Goal: Task Accomplishment & Management: Manage account settings

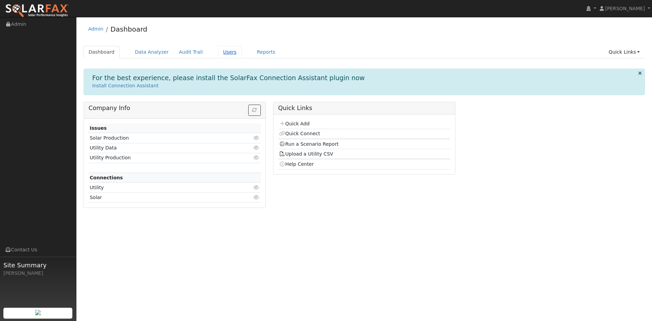
click at [242, 56] on link "Users" at bounding box center [230, 52] width 24 height 13
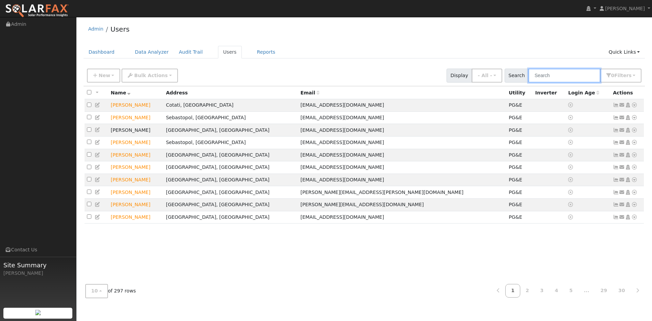
click at [528, 82] on input "text" at bounding box center [564, 76] width 72 height 14
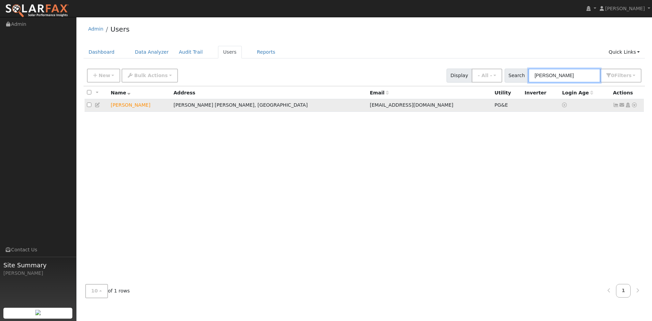
type input "Jeff Ma"
click at [100, 107] on icon at bounding box center [98, 104] width 6 height 5
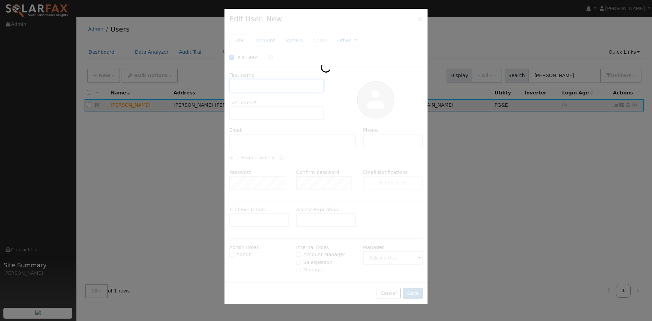
checkbox input "true"
type input "Jeff"
type input "Mayo"
type input "JeffMayo@AOL.com"
type input "707-484-0526"
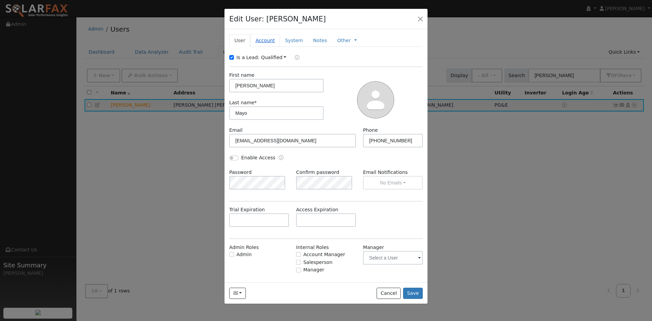
click at [271, 47] on link "Account" at bounding box center [265, 40] width 30 height 13
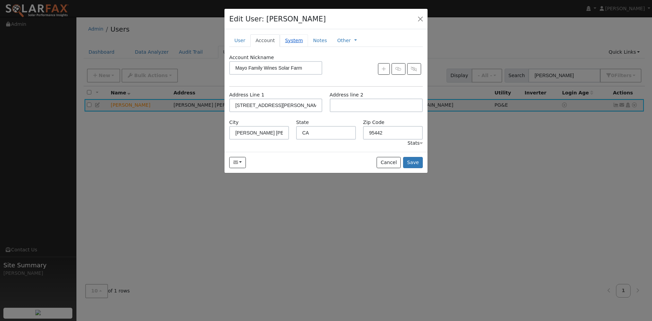
click at [304, 47] on link "System" at bounding box center [294, 40] width 28 height 13
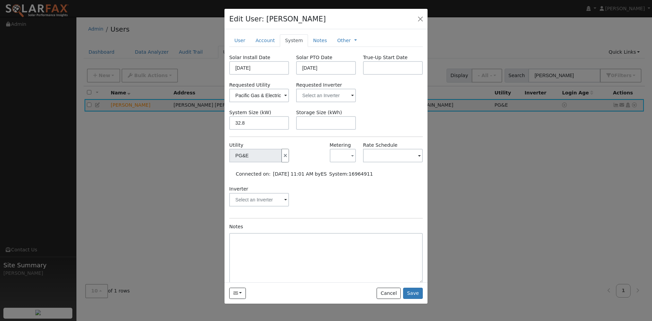
click at [405, 295] on div "Send Email... Copy a Link Reset Password Open Access Cancel Save" at bounding box center [325, 292] width 203 height 21
click at [407, 299] on button "Save" at bounding box center [413, 293] width 20 height 12
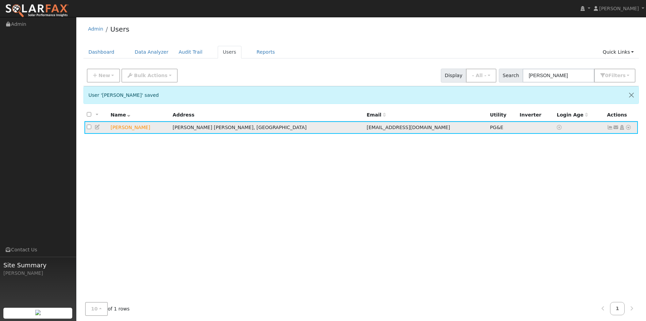
click at [134, 134] on td "Jeff Mayo" at bounding box center [139, 127] width 62 height 13
click at [99, 129] on icon at bounding box center [98, 127] width 6 height 5
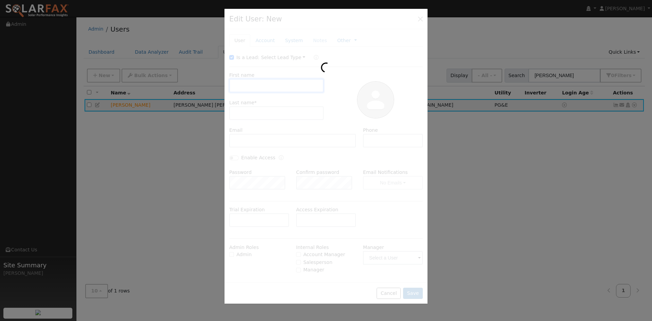
type input "Jeff"
type input "Mayo"
type input "JeffMayo@AOL.com"
type input "707-484-0526"
type input "Pacific Gas & Electric"
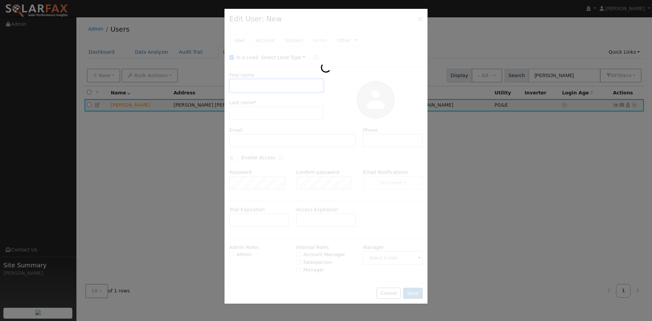
type input "32.8"
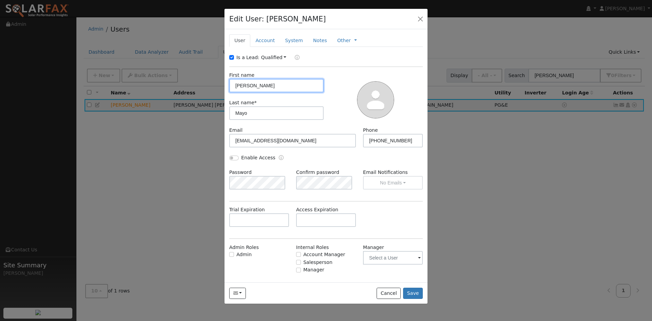
type input "PG&E"
click at [270, 47] on link "Account" at bounding box center [265, 40] width 30 height 13
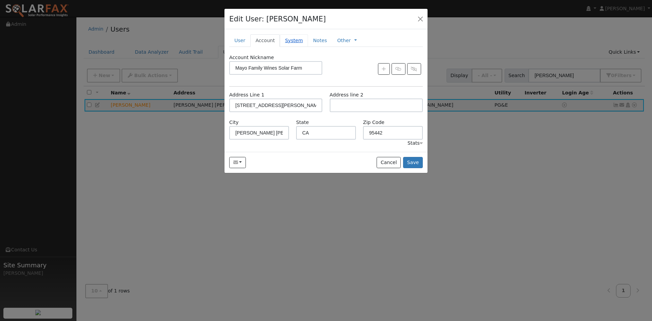
click at [307, 47] on link "System" at bounding box center [294, 40] width 28 height 13
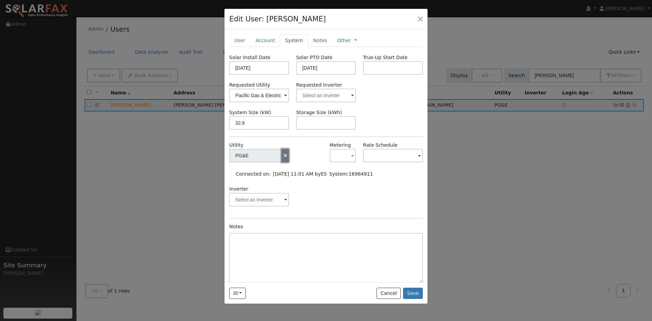
click at [282, 158] on icon "button" at bounding box center [285, 155] width 6 height 5
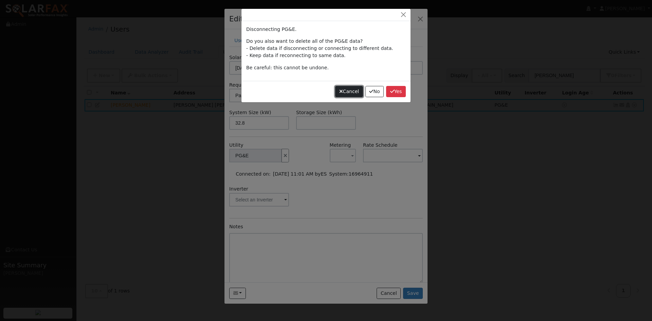
click at [340, 97] on button "Cancel" at bounding box center [349, 92] width 28 height 12
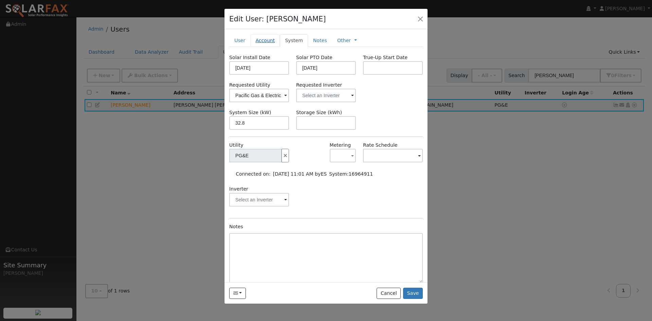
click at [275, 47] on link "Account" at bounding box center [265, 40] width 30 height 13
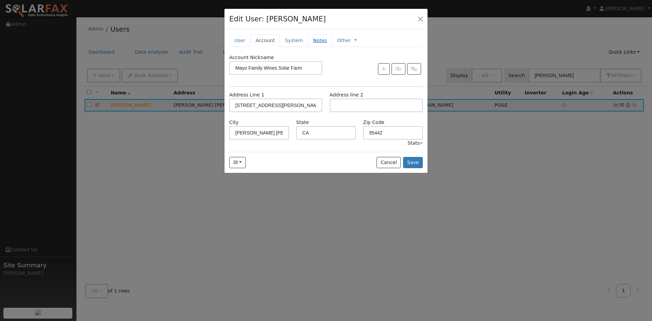
click at [332, 47] on link "Notes" at bounding box center [320, 40] width 24 height 13
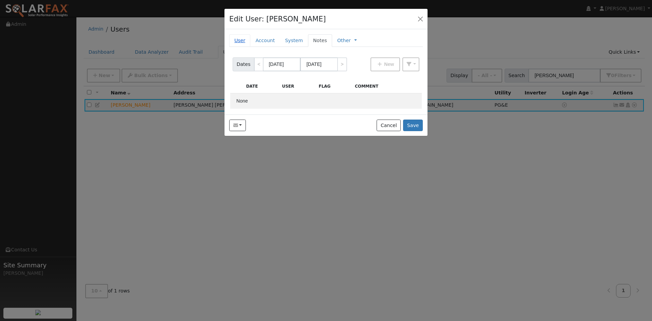
click at [242, 47] on link "User" at bounding box center [239, 40] width 21 height 13
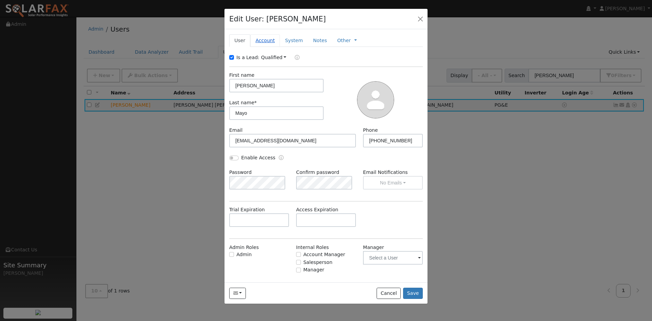
click at [270, 47] on link "Account" at bounding box center [265, 40] width 30 height 13
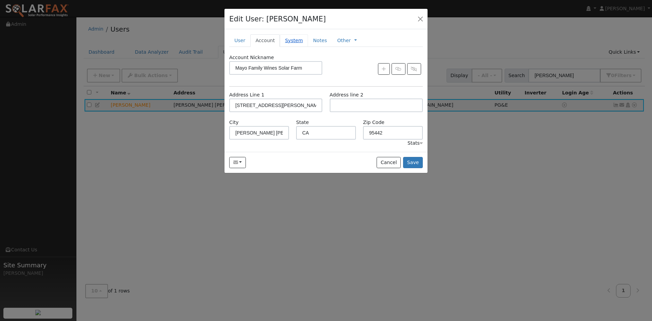
click at [308, 47] on link "System" at bounding box center [294, 40] width 28 height 13
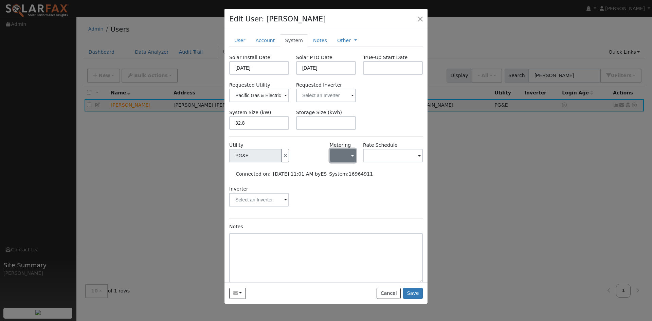
click at [351, 159] on span "button" at bounding box center [352, 155] width 3 height 7
click at [349, 199] on link "NEM" at bounding box center [351, 195] width 47 height 10
click at [370, 211] on div "Inverter" at bounding box center [326, 198] width 201 height 27
click at [407, 162] on input "text" at bounding box center [393, 156] width 60 height 14
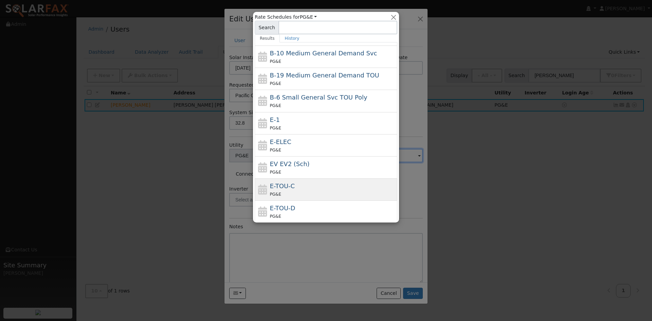
scroll to position [97, 0]
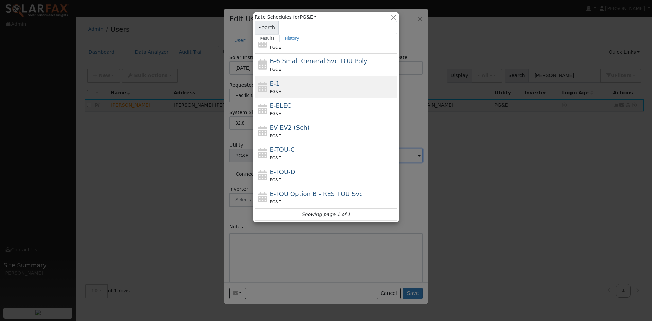
click at [294, 88] on div "PG&E" at bounding box center [333, 91] width 126 height 7
type input "E-1"
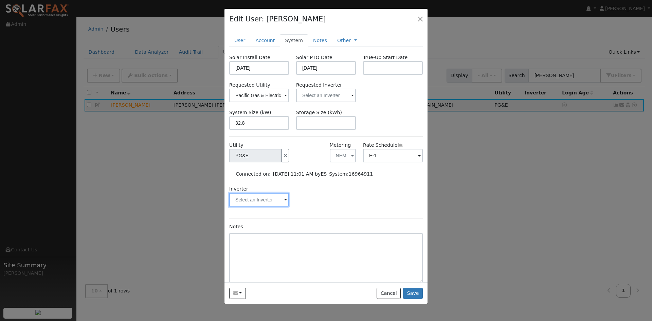
click at [271, 206] on input "text" at bounding box center [259, 200] width 60 height 14
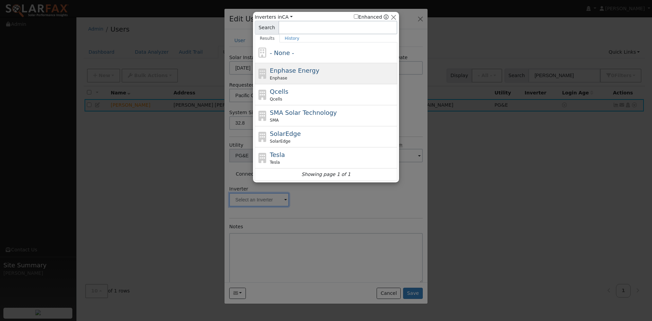
click at [294, 77] on div "Enphase Energy Enphase" at bounding box center [333, 73] width 126 height 15
type input "Enphase"
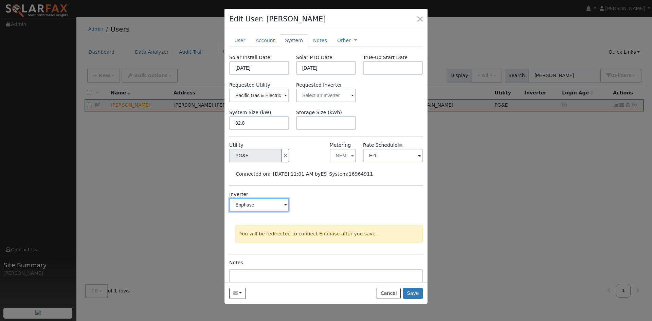
click at [274, 211] on input "Enphase" at bounding box center [259, 205] width 60 height 14
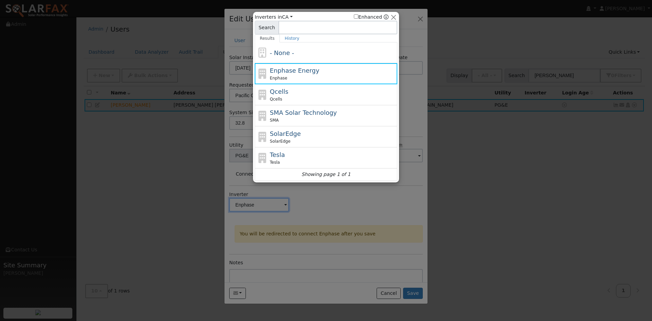
click at [285, 53] on span "- None -" at bounding box center [282, 52] width 24 height 7
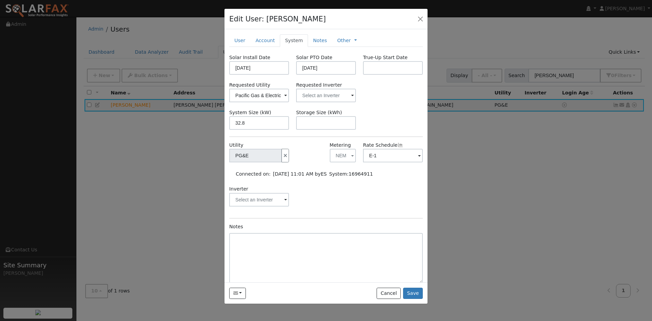
click at [331, 213] on div "Inverter" at bounding box center [326, 198] width 201 height 27
click at [410, 299] on button "Save" at bounding box center [413, 293] width 20 height 12
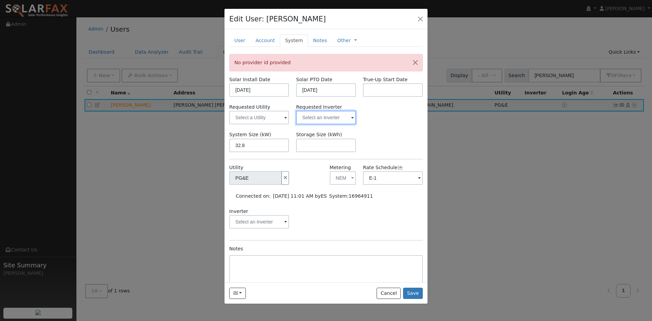
click at [331, 124] on input "text" at bounding box center [326, 118] width 60 height 14
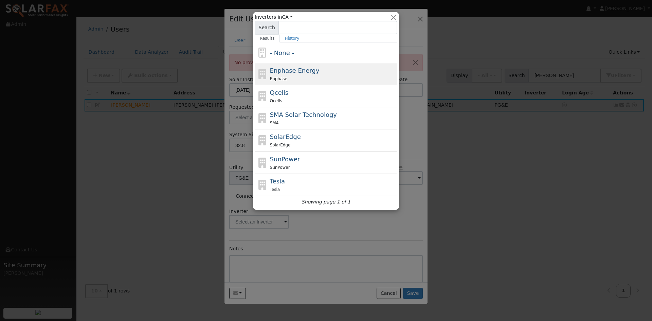
click at [301, 79] on div "Enphase" at bounding box center [333, 78] width 126 height 7
type input "Enphase Energy"
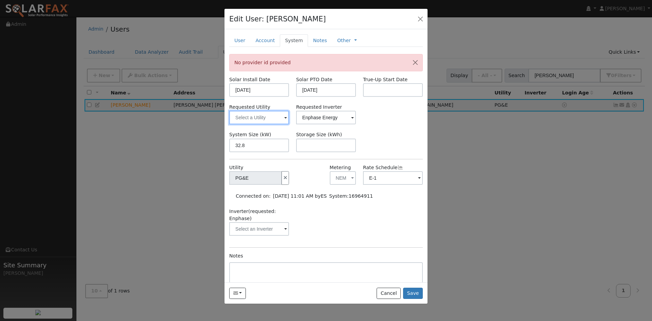
click at [271, 124] on input "text" at bounding box center [259, 118] width 60 height 14
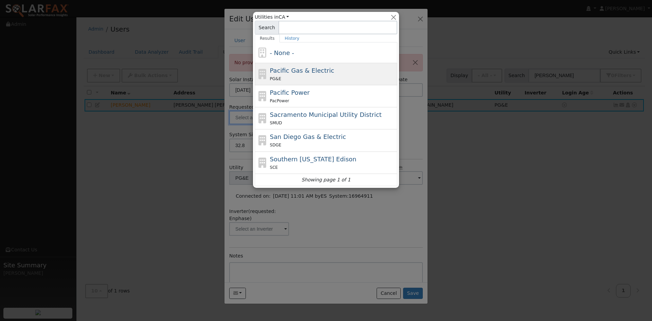
click at [284, 77] on div "Pacific Gas & Electric PG&E" at bounding box center [333, 74] width 126 height 16
type input "Pacific Gas & Electric"
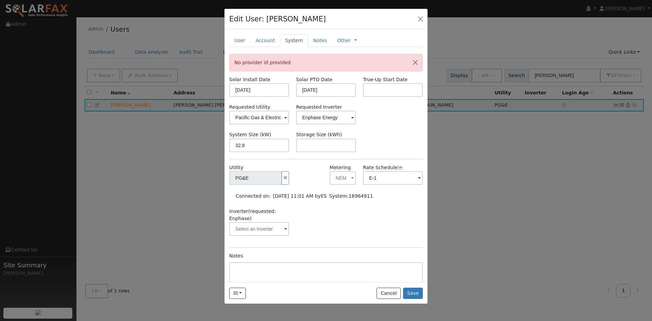
click at [383, 124] on div "Requested Utility Pacific Gas & Electric Requested Inverter Enphase Energy" at bounding box center [326, 114] width 201 height 21
click at [322, 152] on input "text" at bounding box center [326, 145] width 60 height 14
click at [413, 299] on button "Save" at bounding box center [413, 293] width 20 height 12
click at [278, 124] on input "text" at bounding box center [259, 118] width 60 height 14
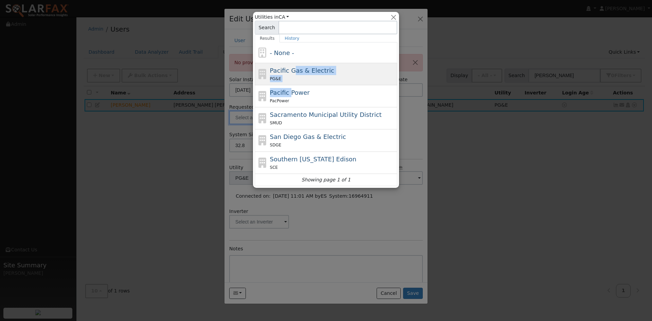
drag, startPoint x: 288, startPoint y: 98, endPoint x: 293, endPoint y: 76, distance: 22.6
click at [293, 76] on div "- None - Pacific Gas & Electric PG&E Pacific Power PacPower Sacramento Municipa…" at bounding box center [326, 114] width 143 height 144
click at [293, 74] on span "Pacific Gas & Electric" at bounding box center [302, 70] width 64 height 7
type input "Pacific Gas & Electric"
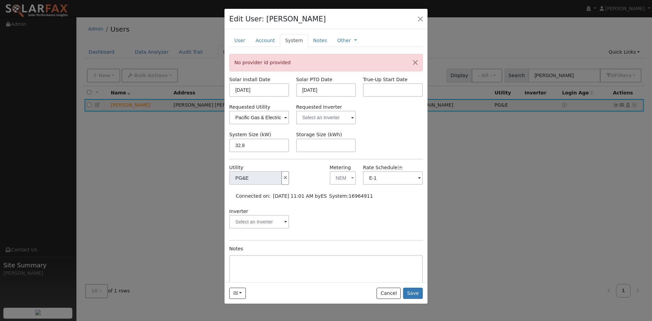
scroll to position [34, 0]
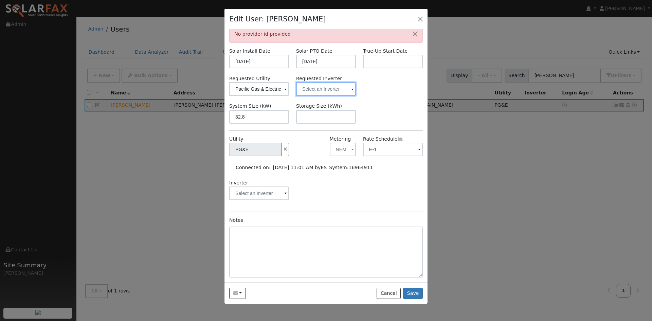
click at [333, 96] on input "text" at bounding box center [326, 89] width 60 height 14
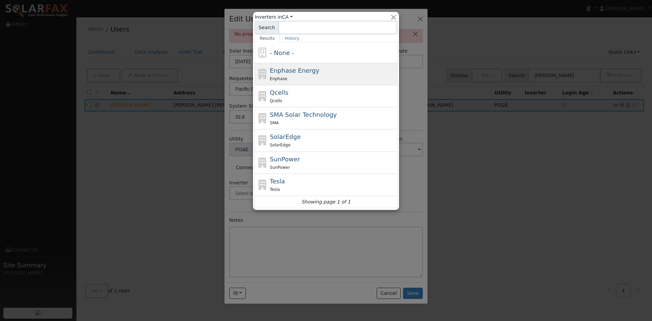
click at [314, 77] on div "Enphase Energy Enphase" at bounding box center [333, 74] width 126 height 16
type input "Enphase Energy"
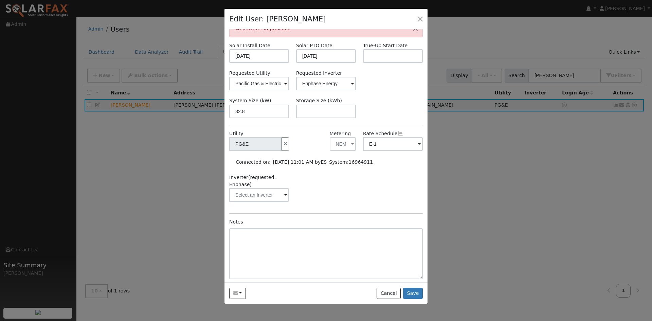
click at [379, 90] on div "Requested Utility Pacific Gas & Electric Requested Inverter Enphase Energy" at bounding box center [326, 80] width 201 height 21
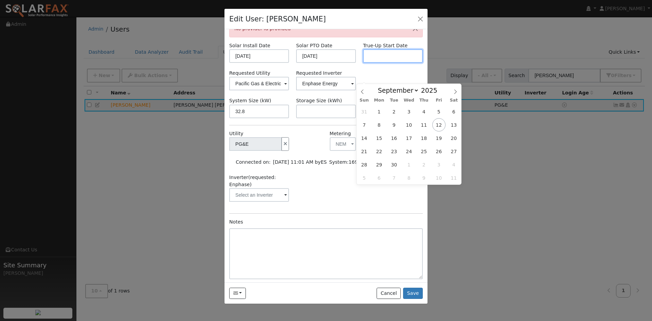
click at [378, 63] on input "text" at bounding box center [393, 56] width 60 height 14
click at [350, 56] on div "New Account Nickname Cancel Create Are you sure you want to create new account …" at bounding box center [325, 155] width 203 height 253
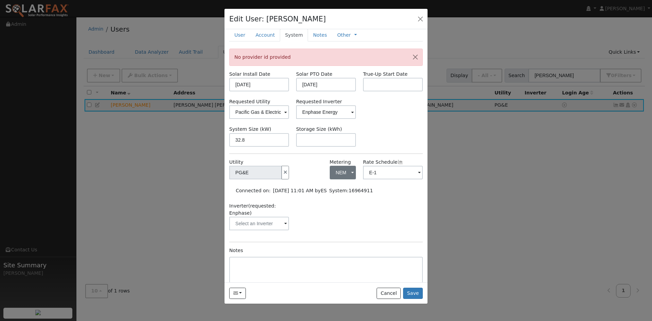
scroll to position [0, 0]
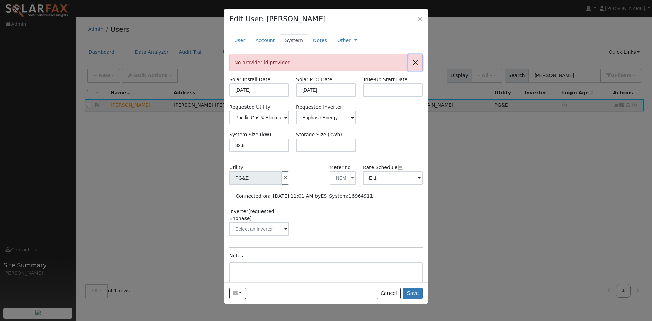
click at [408, 71] on button "button" at bounding box center [415, 62] width 14 height 17
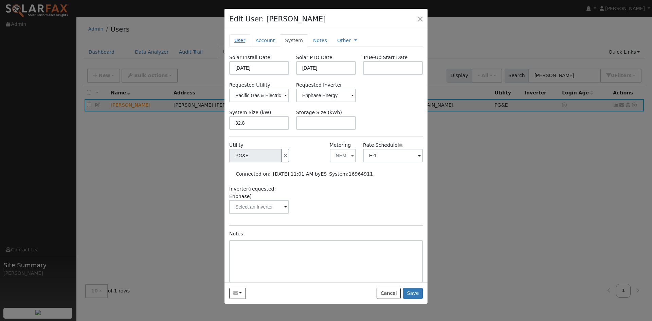
click at [245, 45] on link "User" at bounding box center [239, 40] width 21 height 13
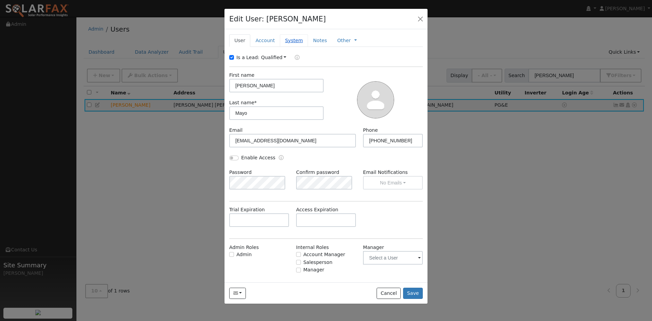
click at [305, 47] on link "System" at bounding box center [294, 40] width 28 height 13
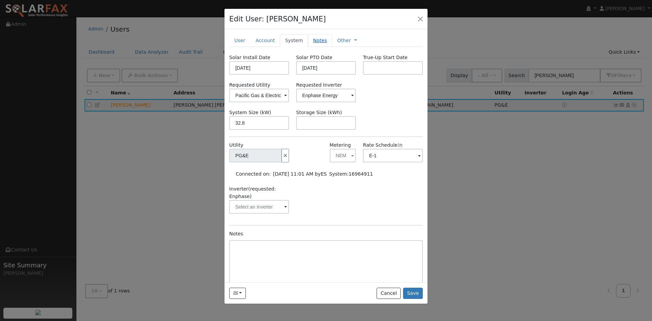
click at [332, 47] on link "Notes" at bounding box center [320, 40] width 24 height 13
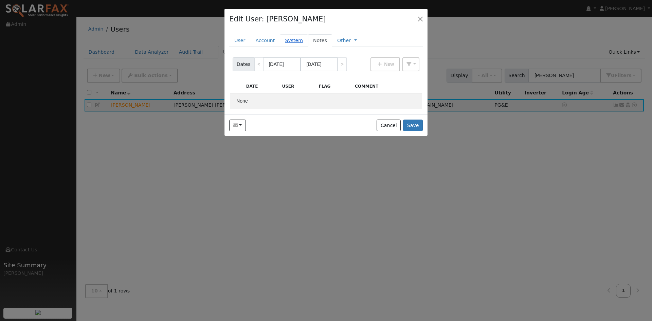
click at [308, 47] on link "System" at bounding box center [294, 40] width 28 height 13
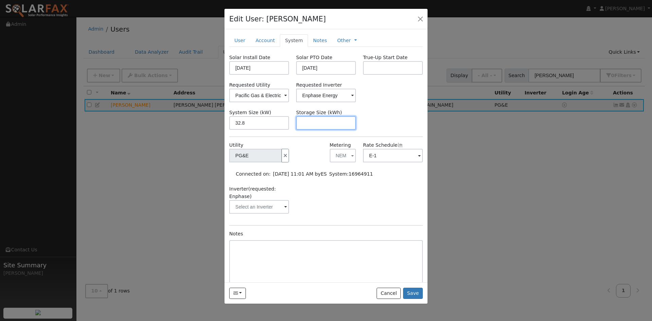
click at [319, 130] on input "text" at bounding box center [326, 123] width 60 height 14
click at [298, 178] on td "06/06/2025 11:01 AM by ES" at bounding box center [299, 174] width 56 height 10
click at [345, 162] on button "NEM" at bounding box center [343, 156] width 26 height 14
click at [345, 190] on link "- None -" at bounding box center [351, 185] width 47 height 10
click at [386, 162] on input "E-1" at bounding box center [393, 156] width 60 height 14
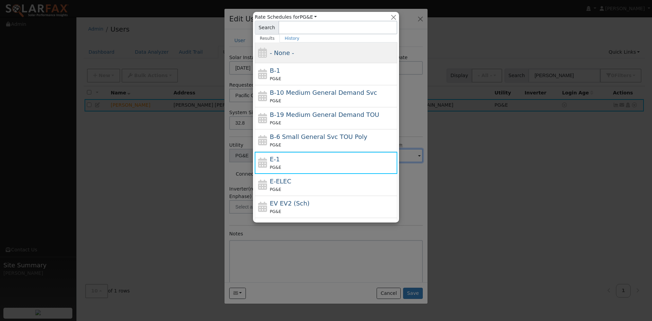
click at [318, 56] on div "- None -" at bounding box center [333, 52] width 126 height 9
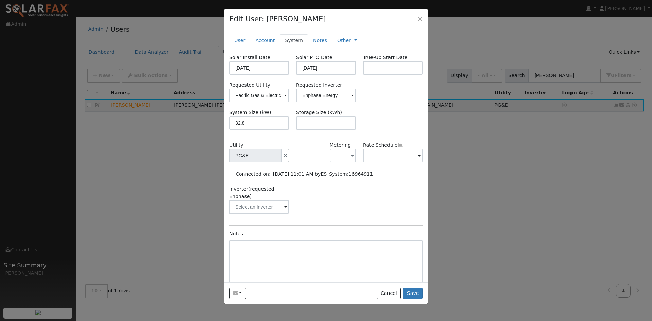
click at [345, 220] on div "Inverter (requested: Enphase)" at bounding box center [326, 202] width 201 height 35
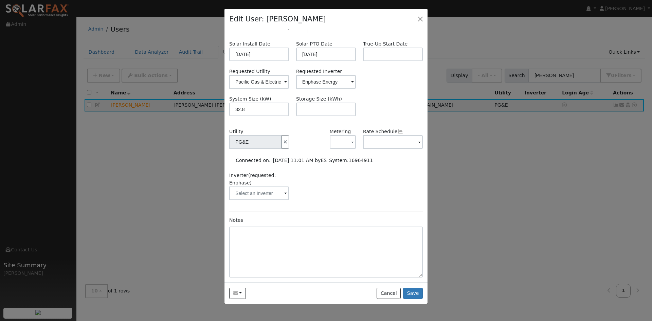
scroll to position [39, 0]
click at [409, 299] on button "Save" at bounding box center [413, 293] width 20 height 12
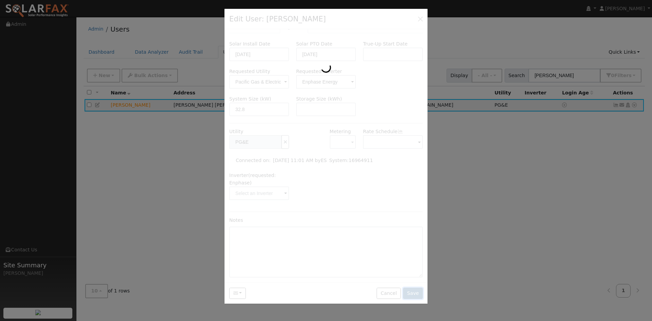
scroll to position [0, 0]
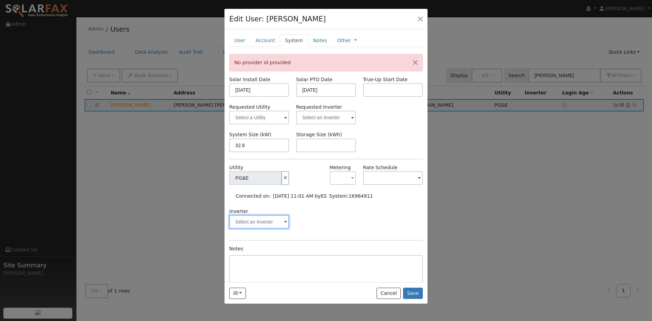
click at [278, 228] on input "text" at bounding box center [259, 222] width 60 height 14
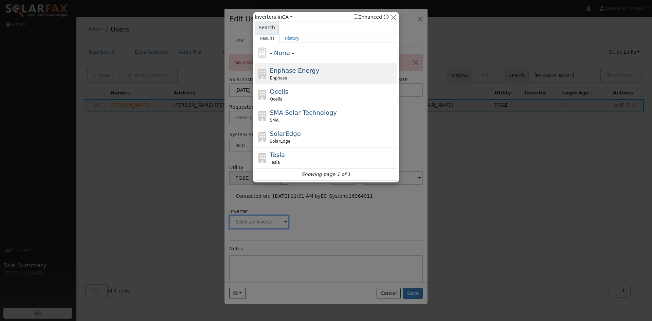
click at [305, 74] on span "Enphase Energy" at bounding box center [295, 70] width 50 height 7
type input "Enphase"
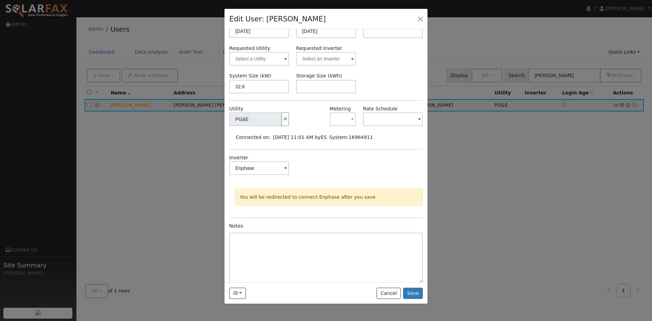
scroll to position [68, 0]
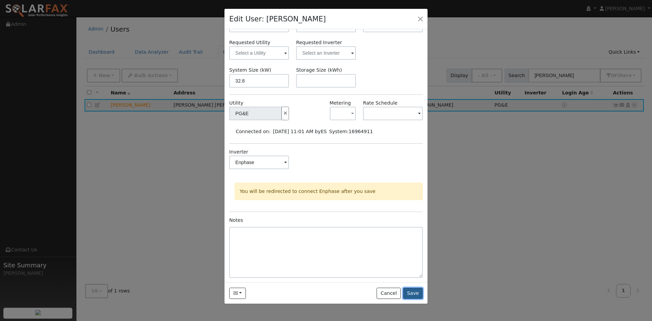
click at [410, 299] on button "Save" at bounding box center [413, 293] width 20 height 12
